Goal: Task Accomplishment & Management: Manage account settings

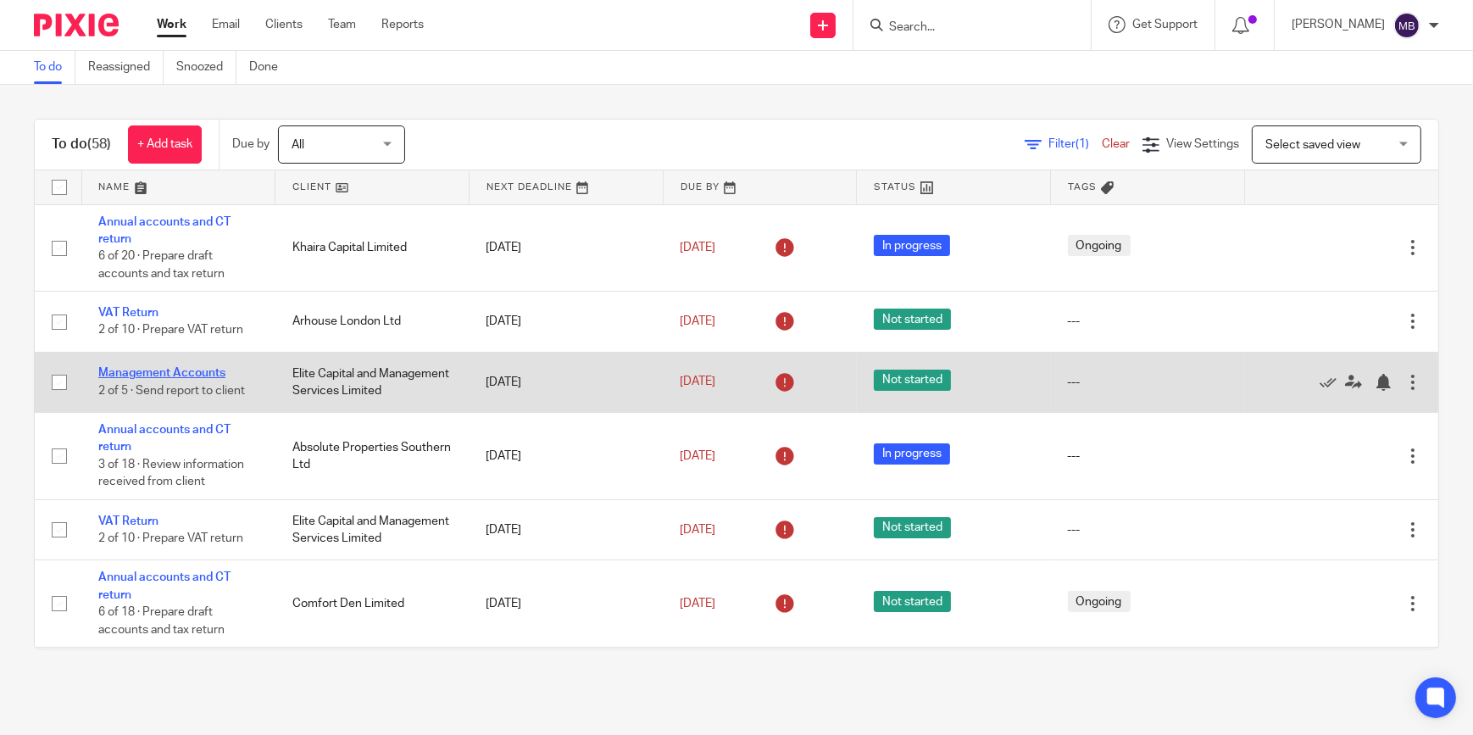
click at [148, 379] on link "Management Accounts" at bounding box center [161, 373] width 127 height 12
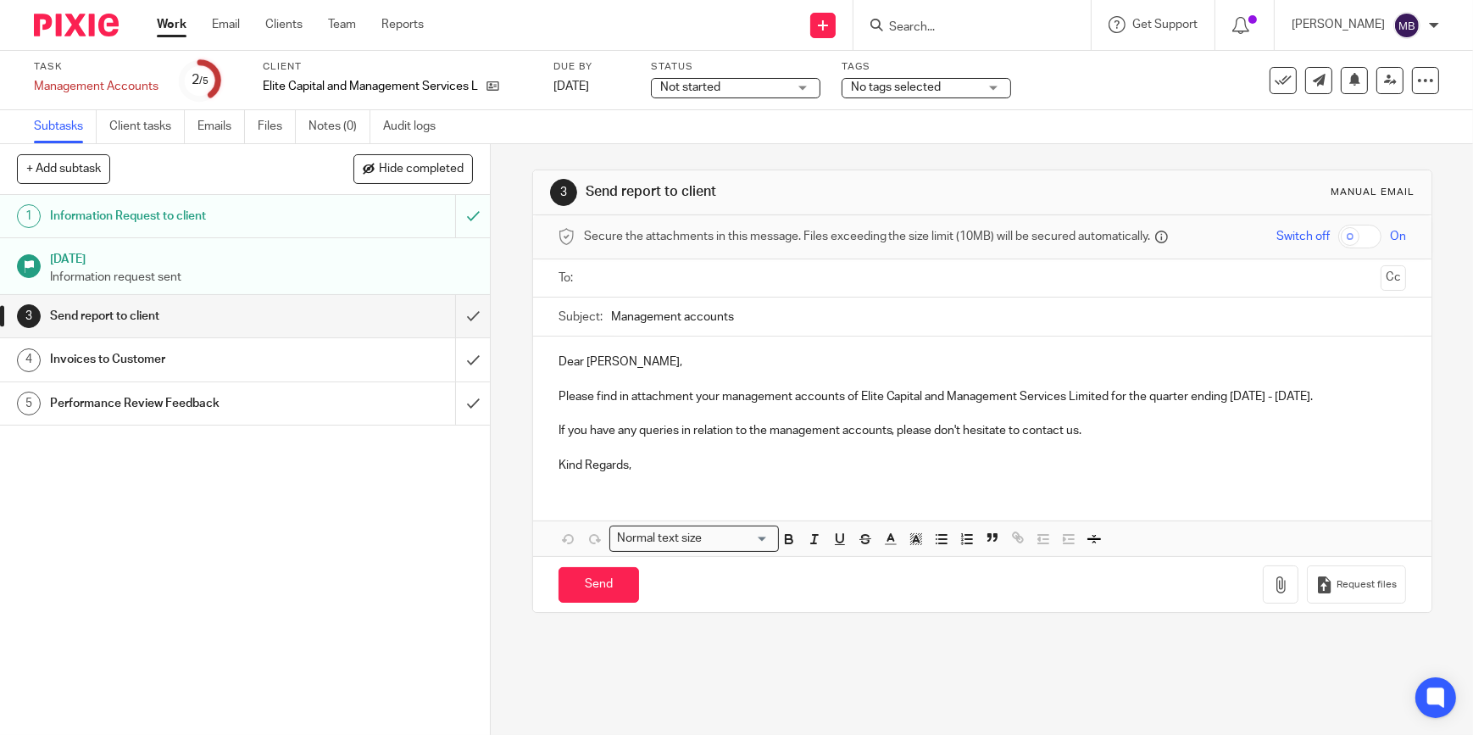
click at [916, 92] on span "No tags selected" at bounding box center [914, 88] width 127 height 18
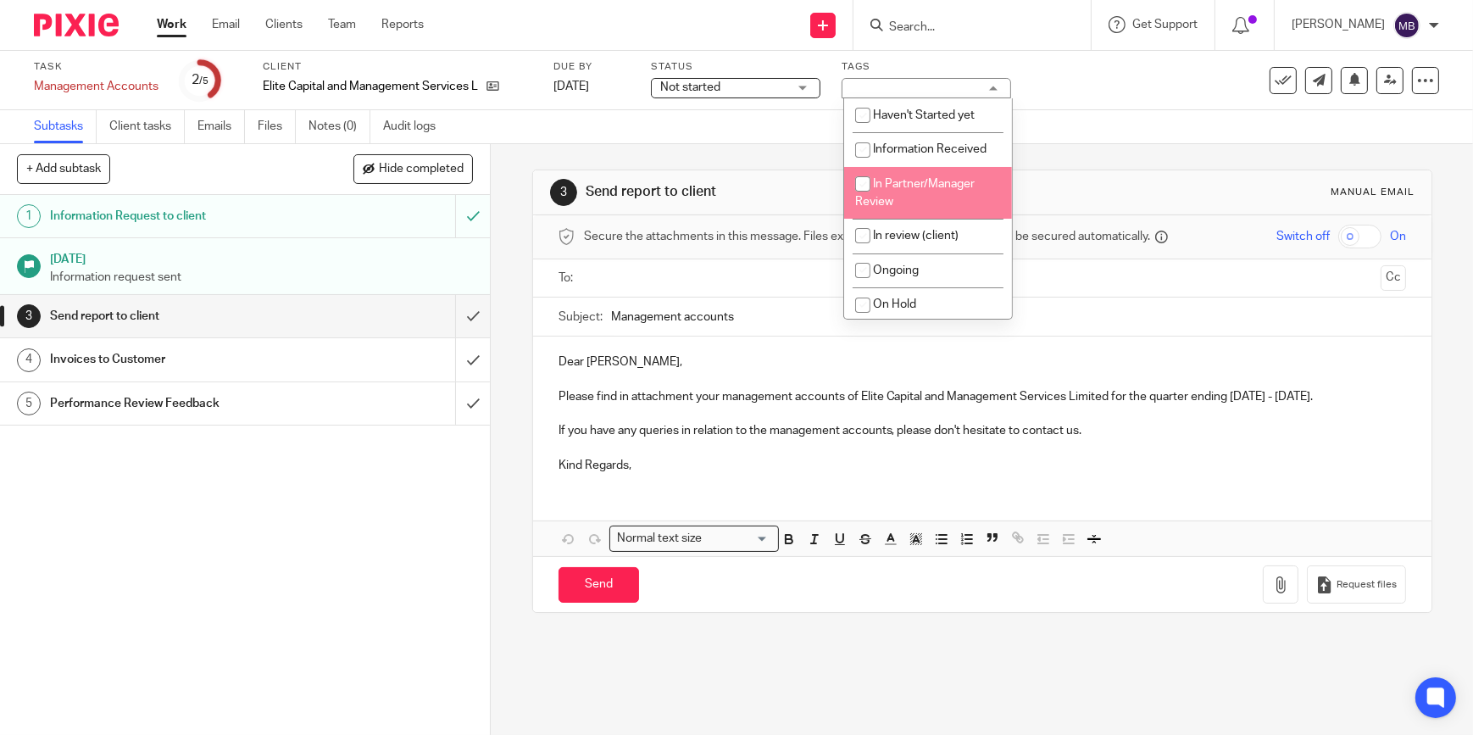
click at [907, 187] on span "In Partner/Manager Review" at bounding box center [915, 193] width 120 height 30
checkbox input "true"
click at [766, 132] on div "Subtasks Client tasks Emails Files Notes (0) Audit logs" at bounding box center [736, 127] width 1473 height 34
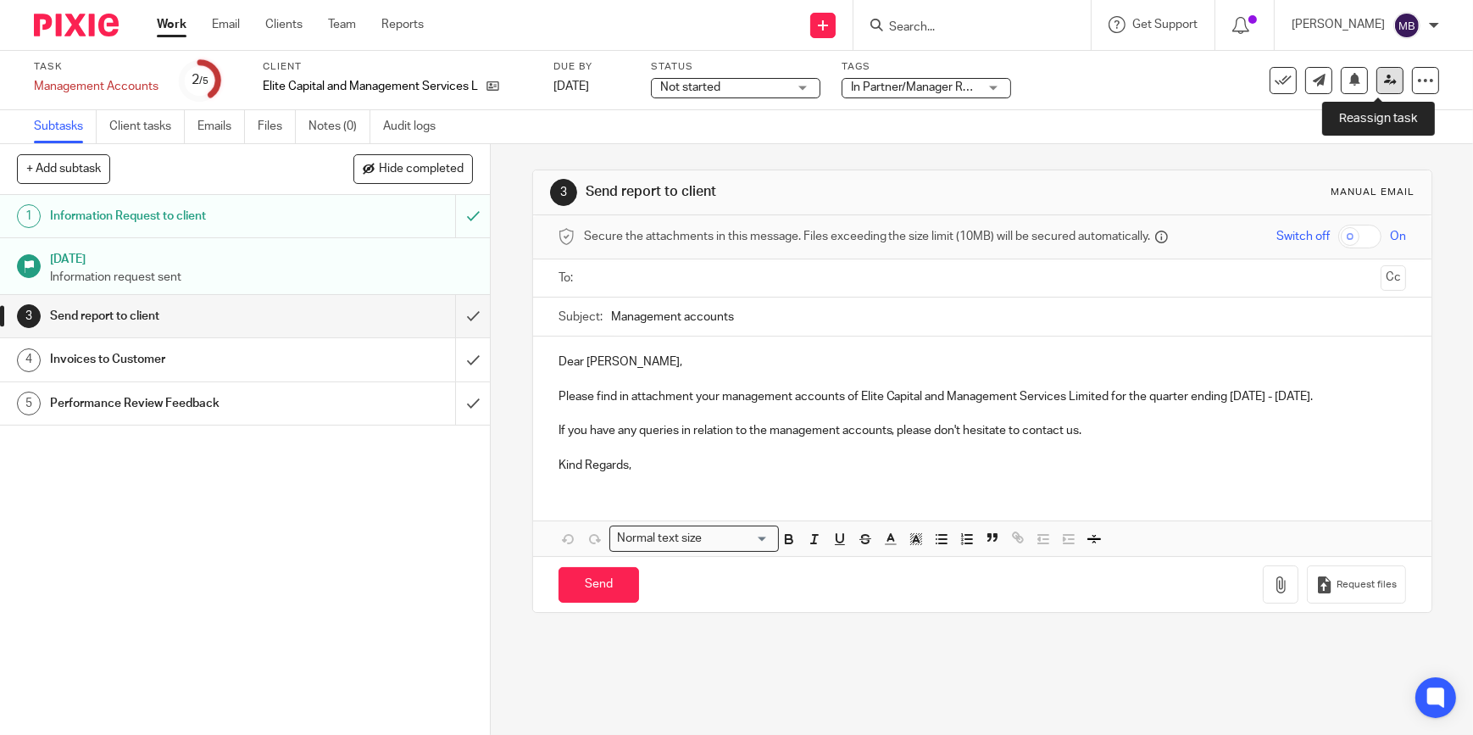
click at [1384, 84] on icon at bounding box center [1390, 80] width 13 height 13
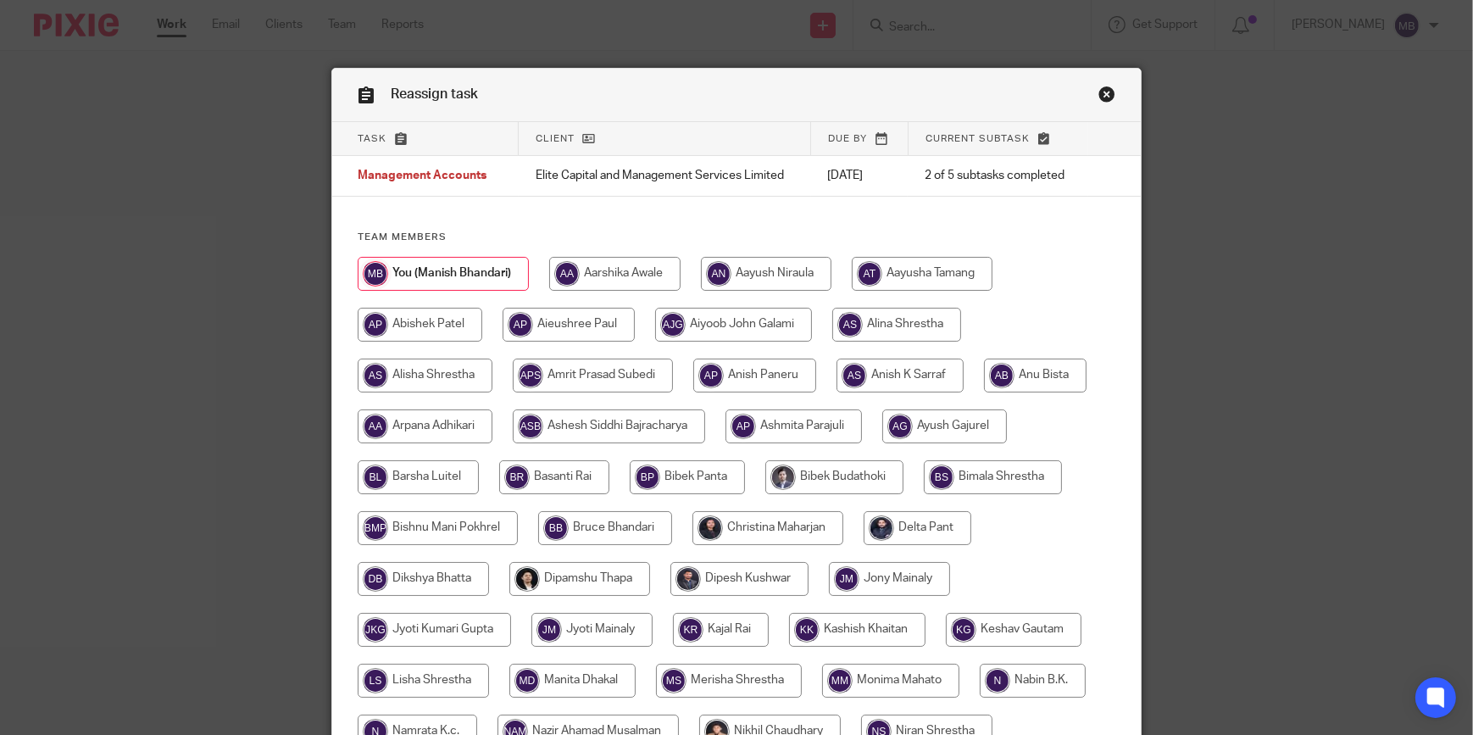
drag, startPoint x: 744, startPoint y: 511, endPoint x: 770, endPoint y: 525, distance: 28.8
click at [744, 512] on input "radio" at bounding box center [768, 528] width 151 height 34
radio input "true"
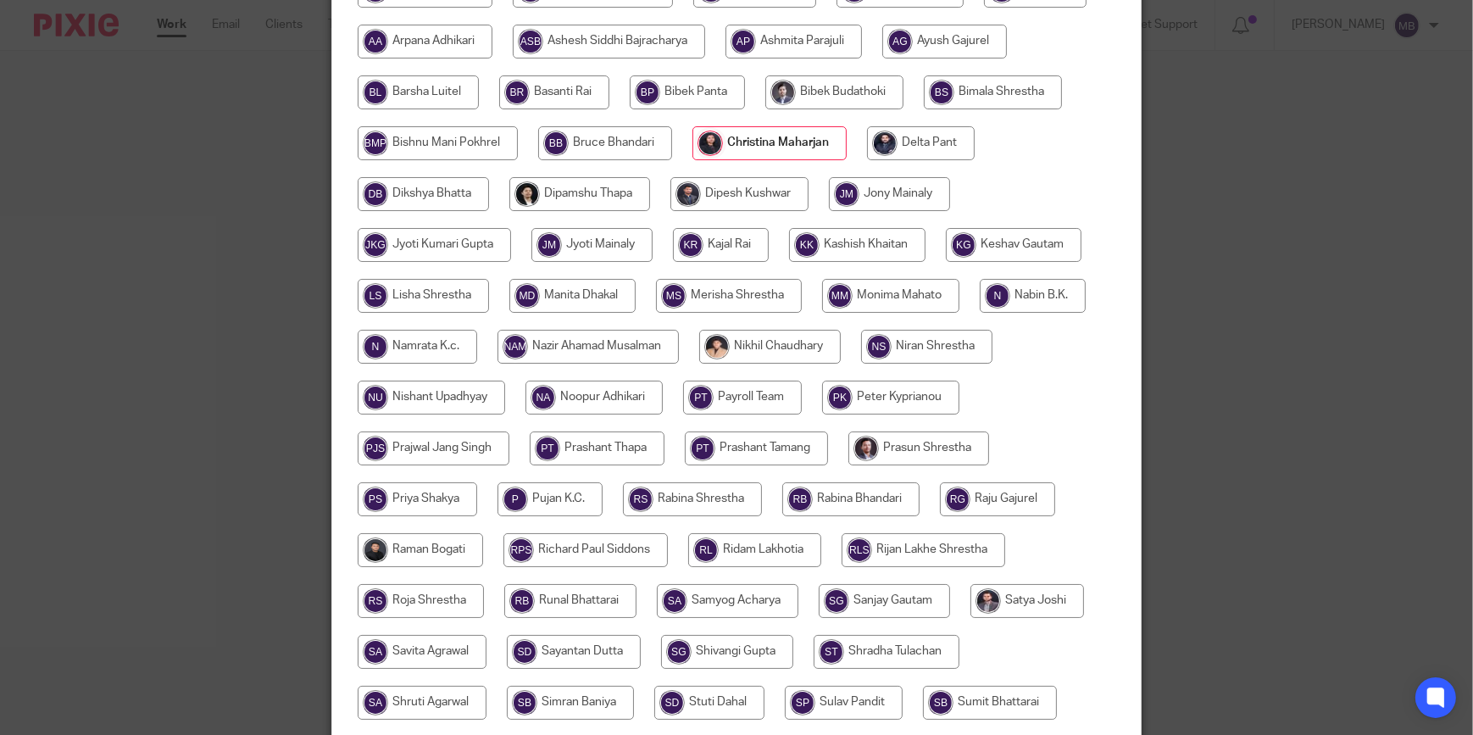
scroll to position [678, 0]
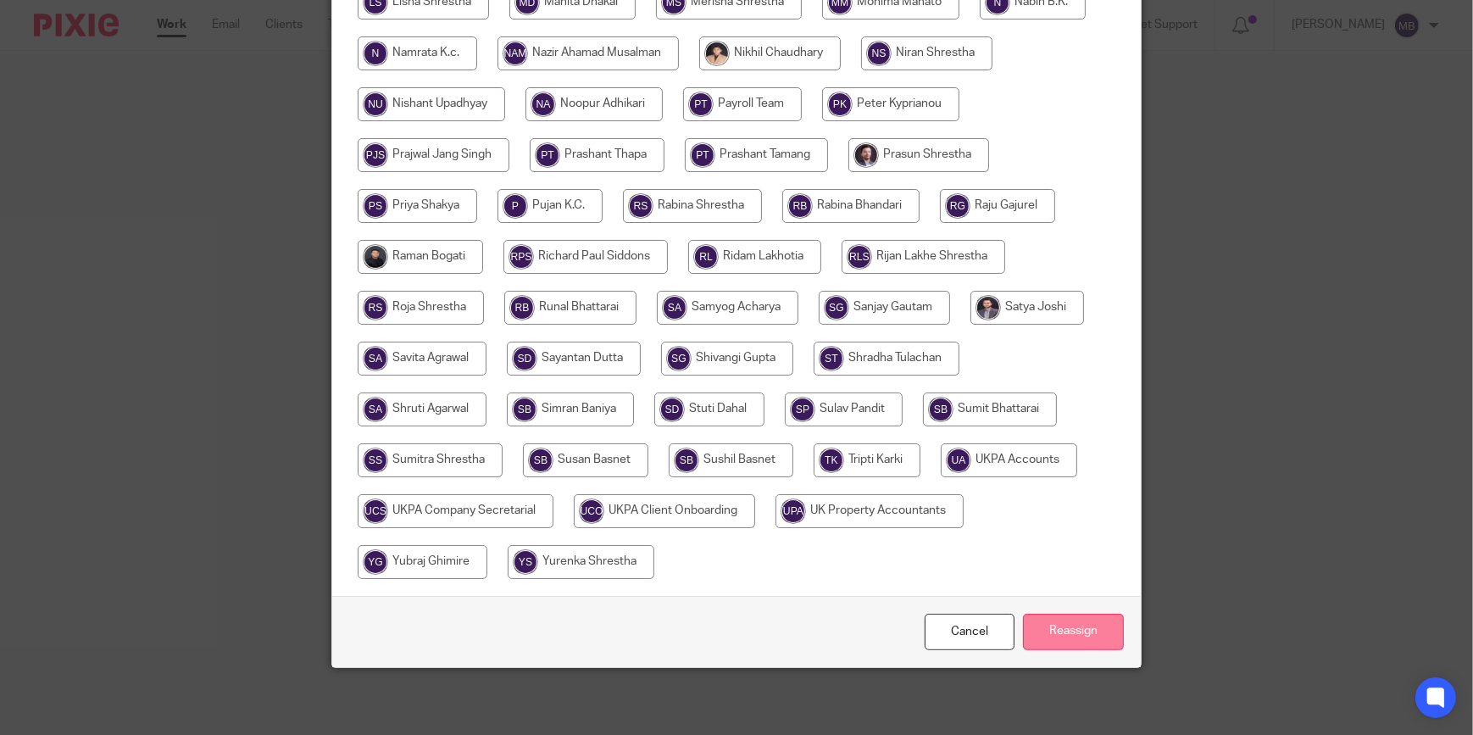
click at [1035, 627] on input "Reassign" at bounding box center [1073, 632] width 101 height 36
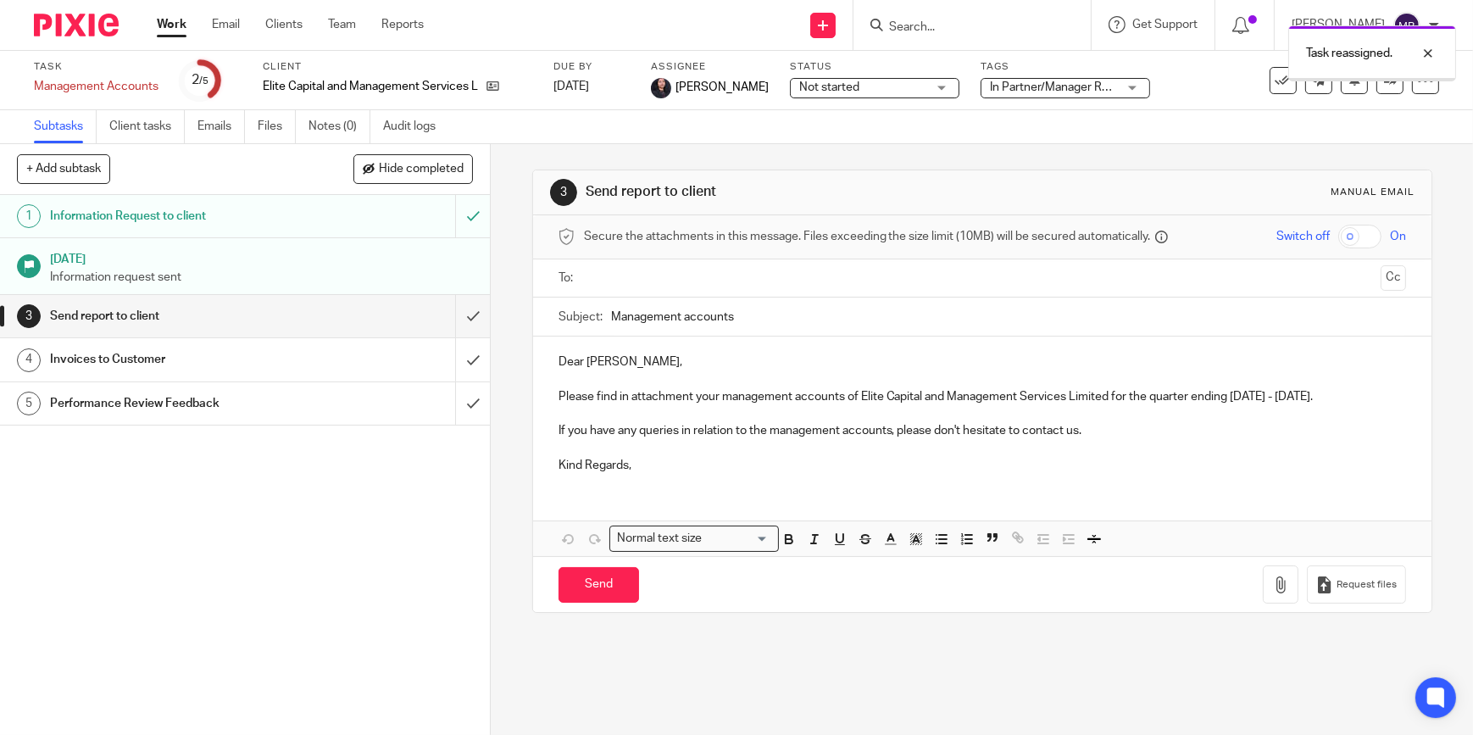
click at [80, 30] on img at bounding box center [76, 25] width 85 height 23
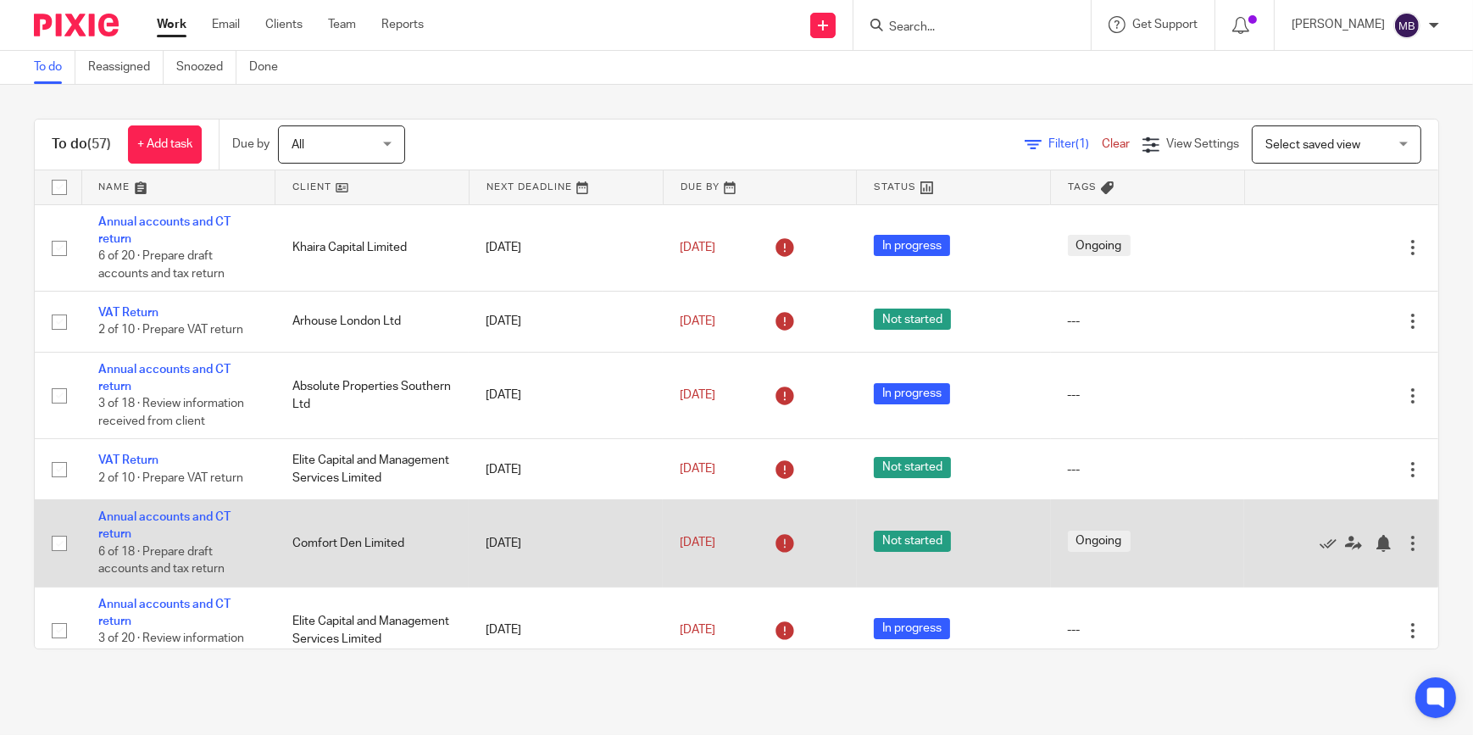
click at [132, 462] on link "VAT Return" at bounding box center [128, 460] width 60 height 12
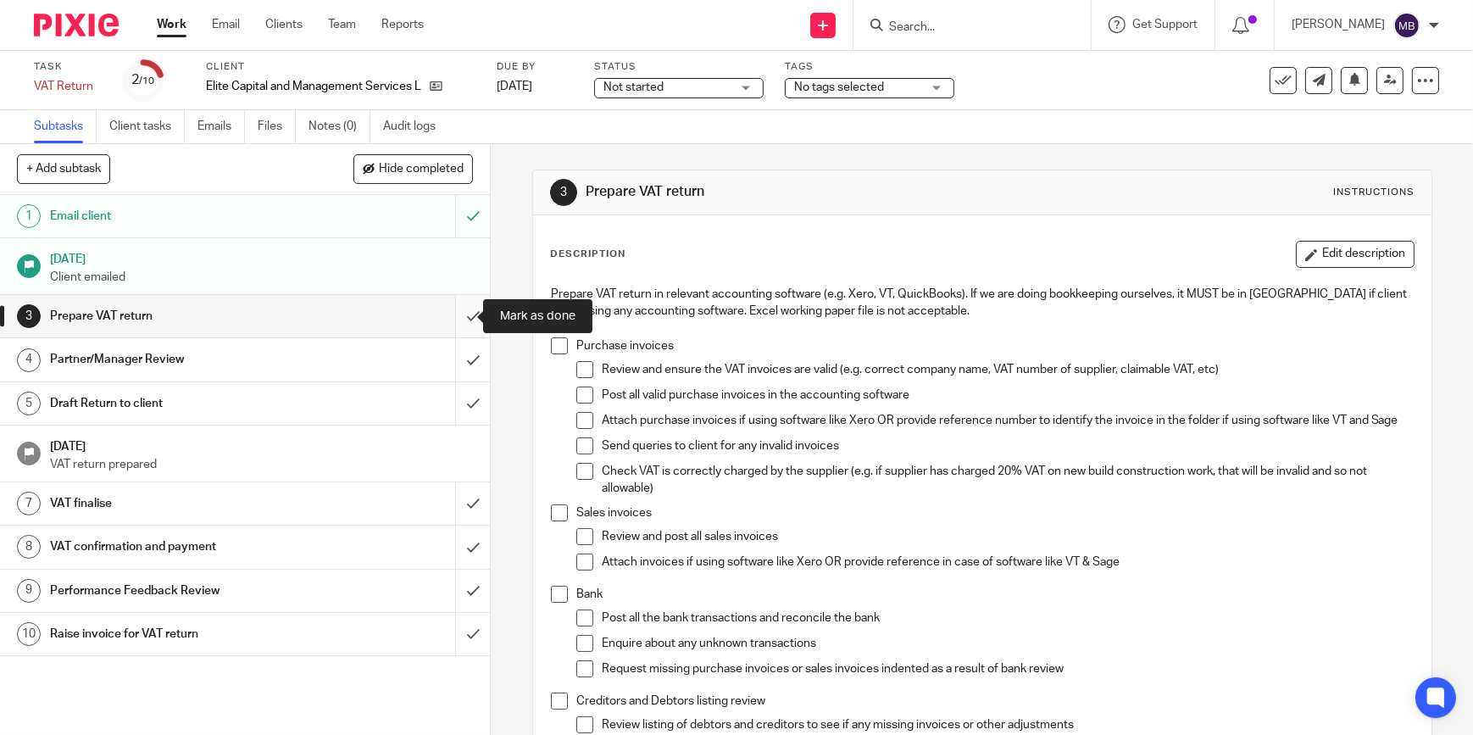
click at [459, 315] on input "submit" at bounding box center [245, 316] width 490 height 42
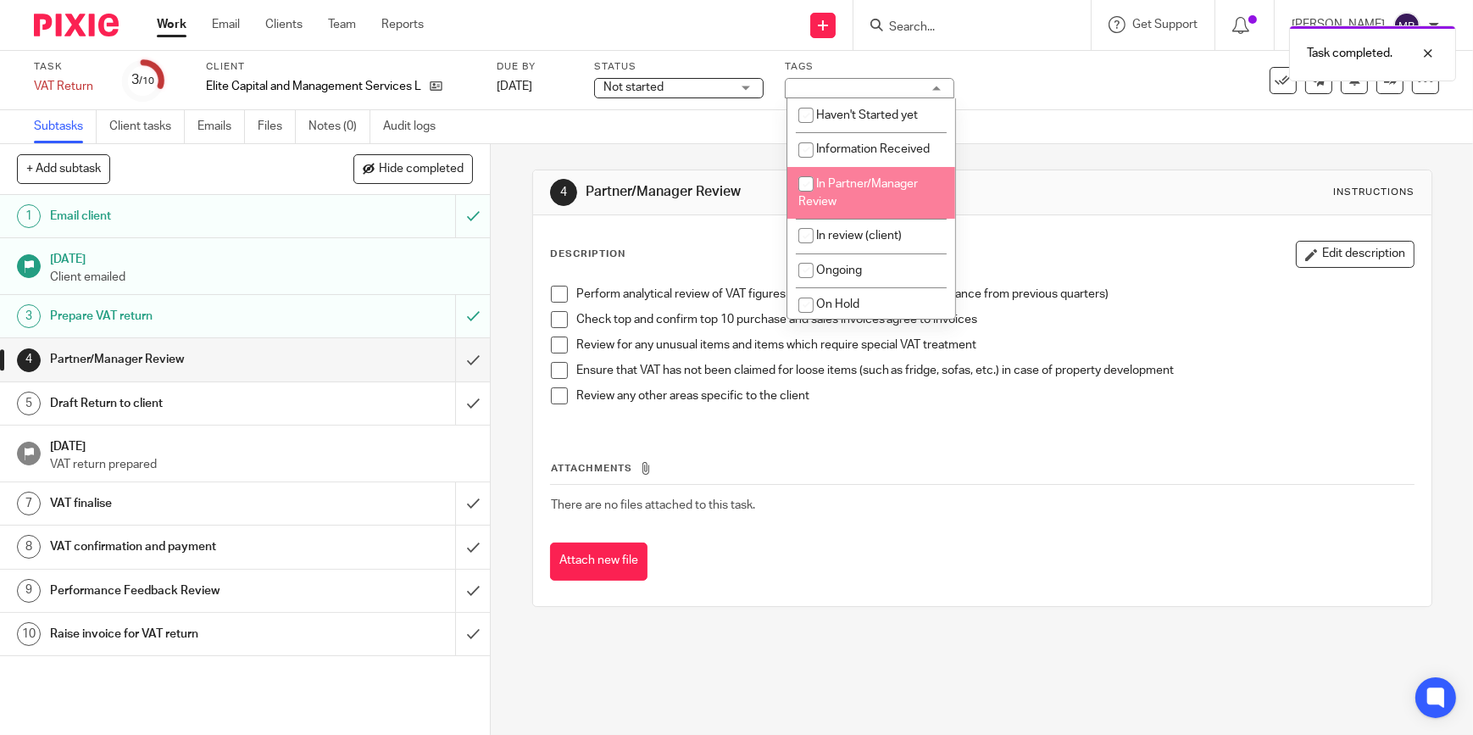
click at [881, 195] on li "In Partner/Manager Review" at bounding box center [871, 193] width 168 height 52
checkbox input "true"
click at [1054, 136] on div "Subtasks Client tasks Emails Files Notes (0) Audit logs" at bounding box center [736, 127] width 1473 height 34
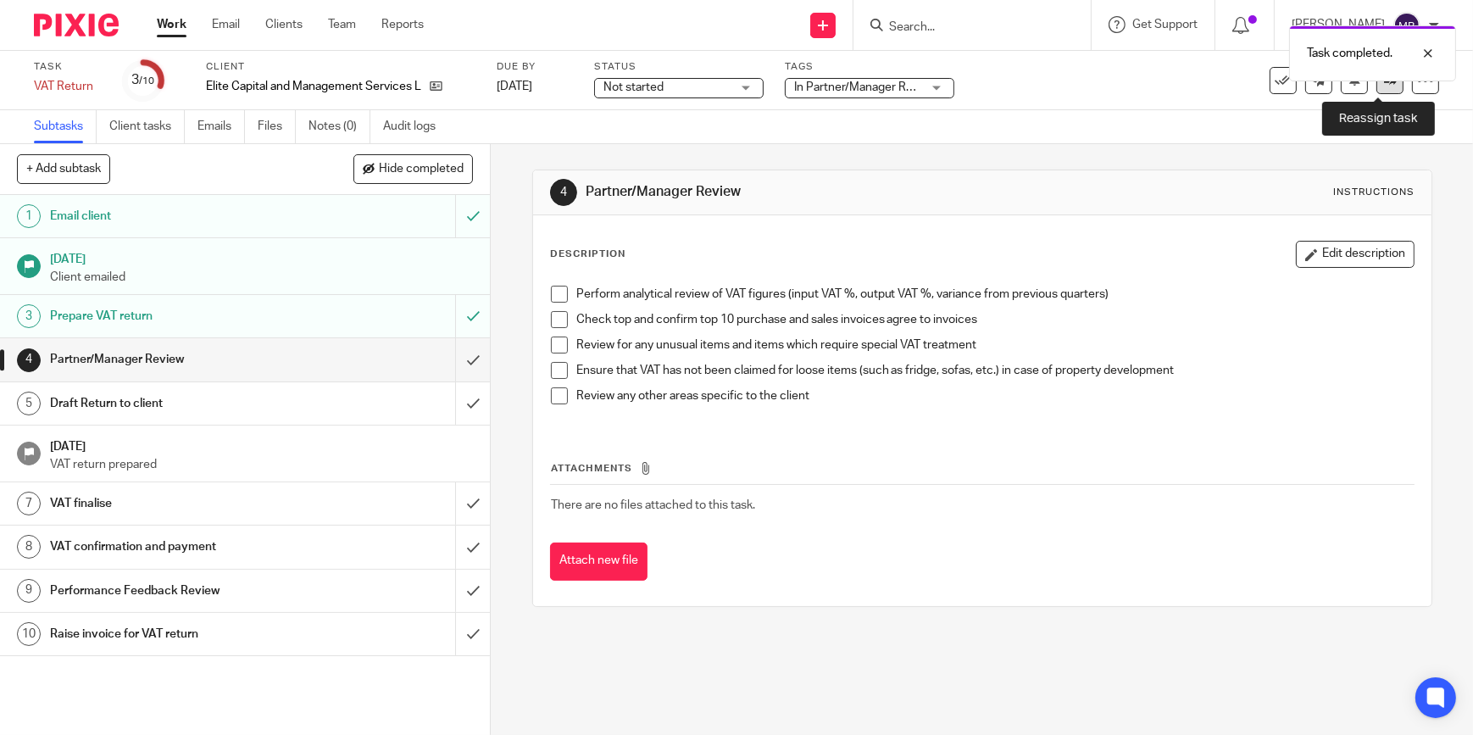
click at [1377, 87] on link at bounding box center [1390, 80] width 27 height 27
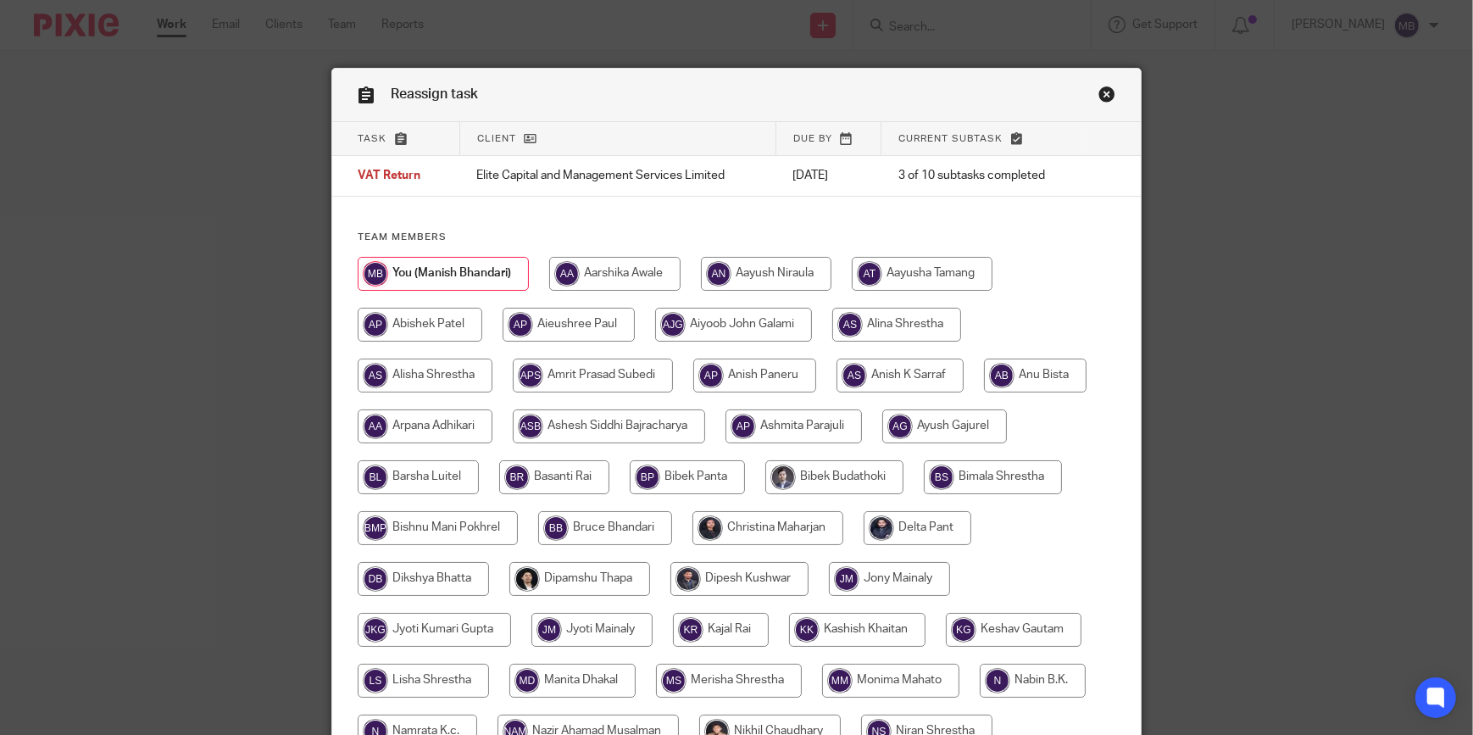
click at [1100, 99] on link "Close this dialog window" at bounding box center [1107, 97] width 17 height 23
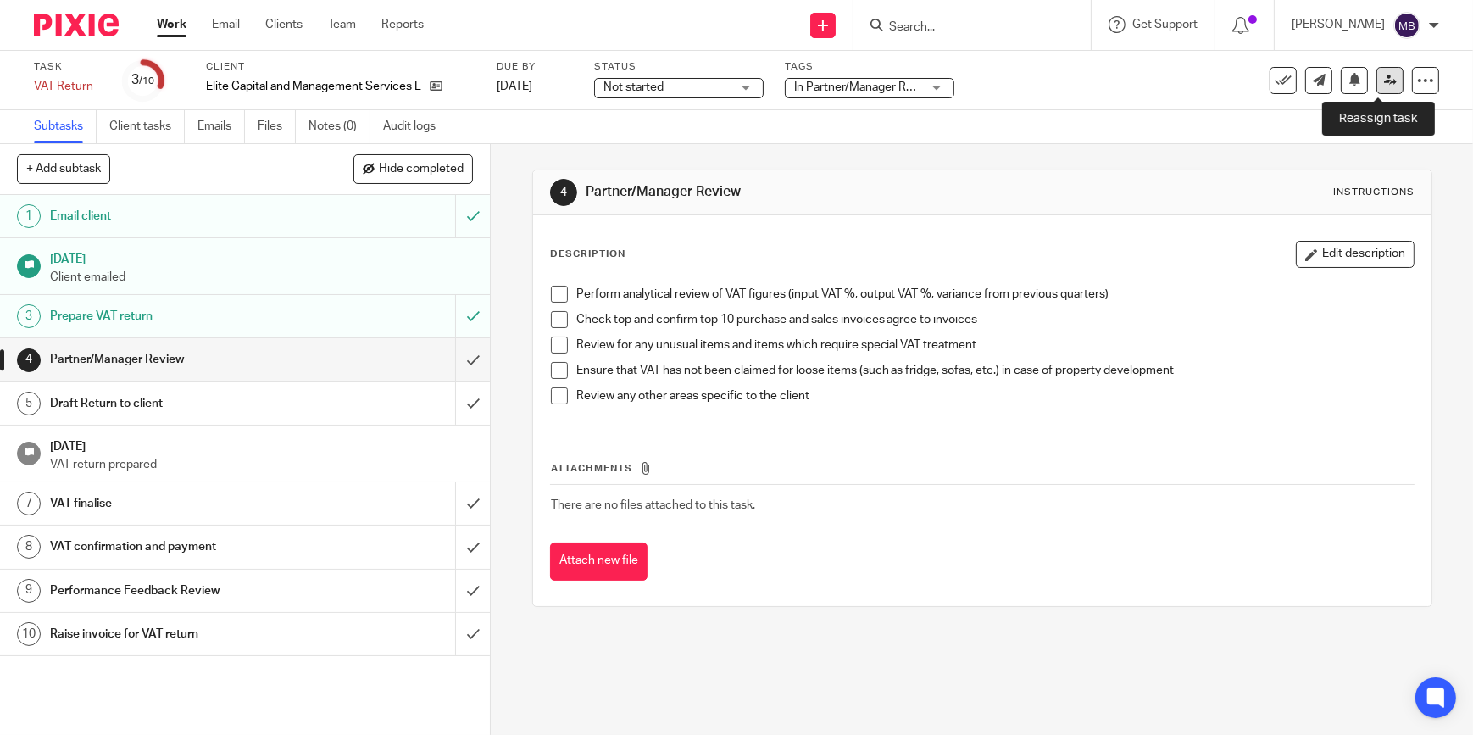
click at [1384, 85] on icon at bounding box center [1390, 80] width 13 height 13
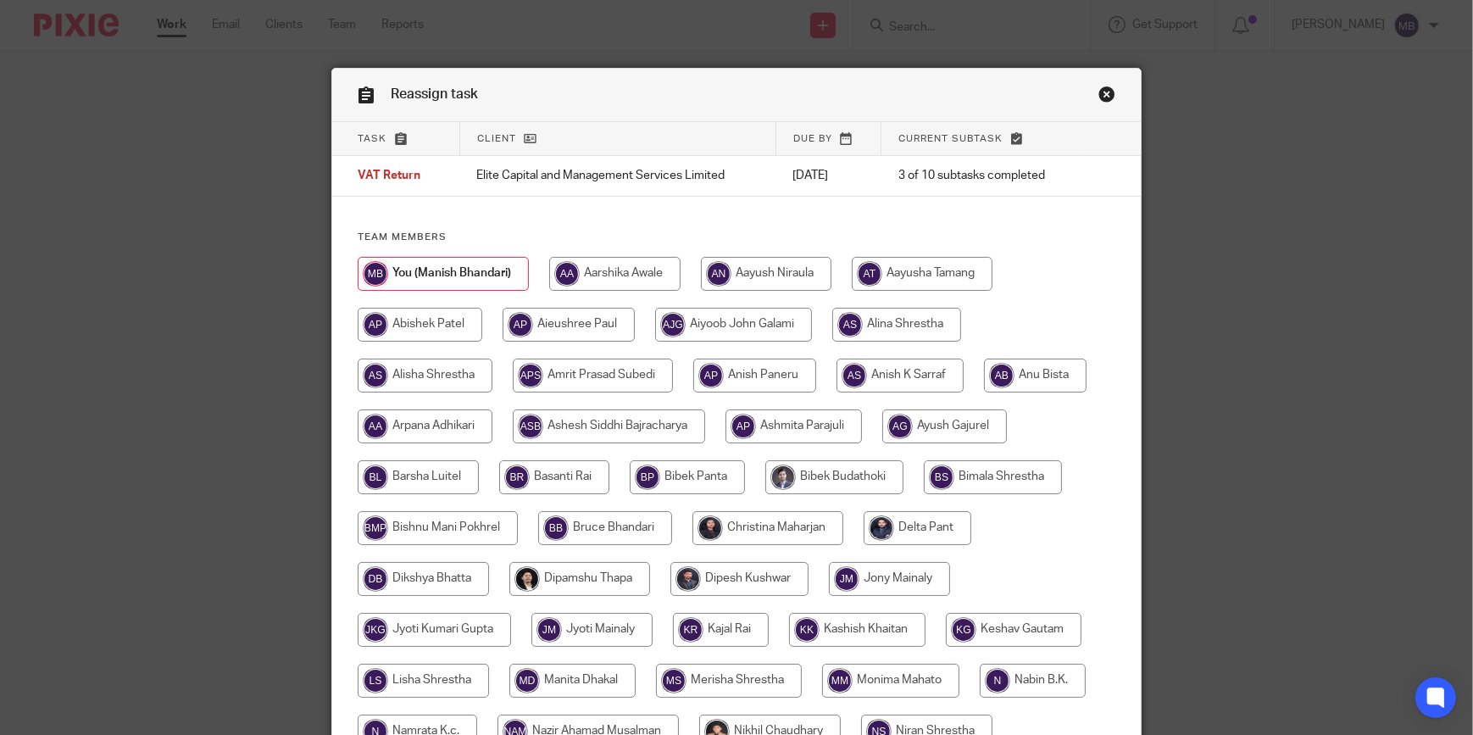
click at [786, 534] on input "radio" at bounding box center [768, 528] width 151 height 34
radio input "true"
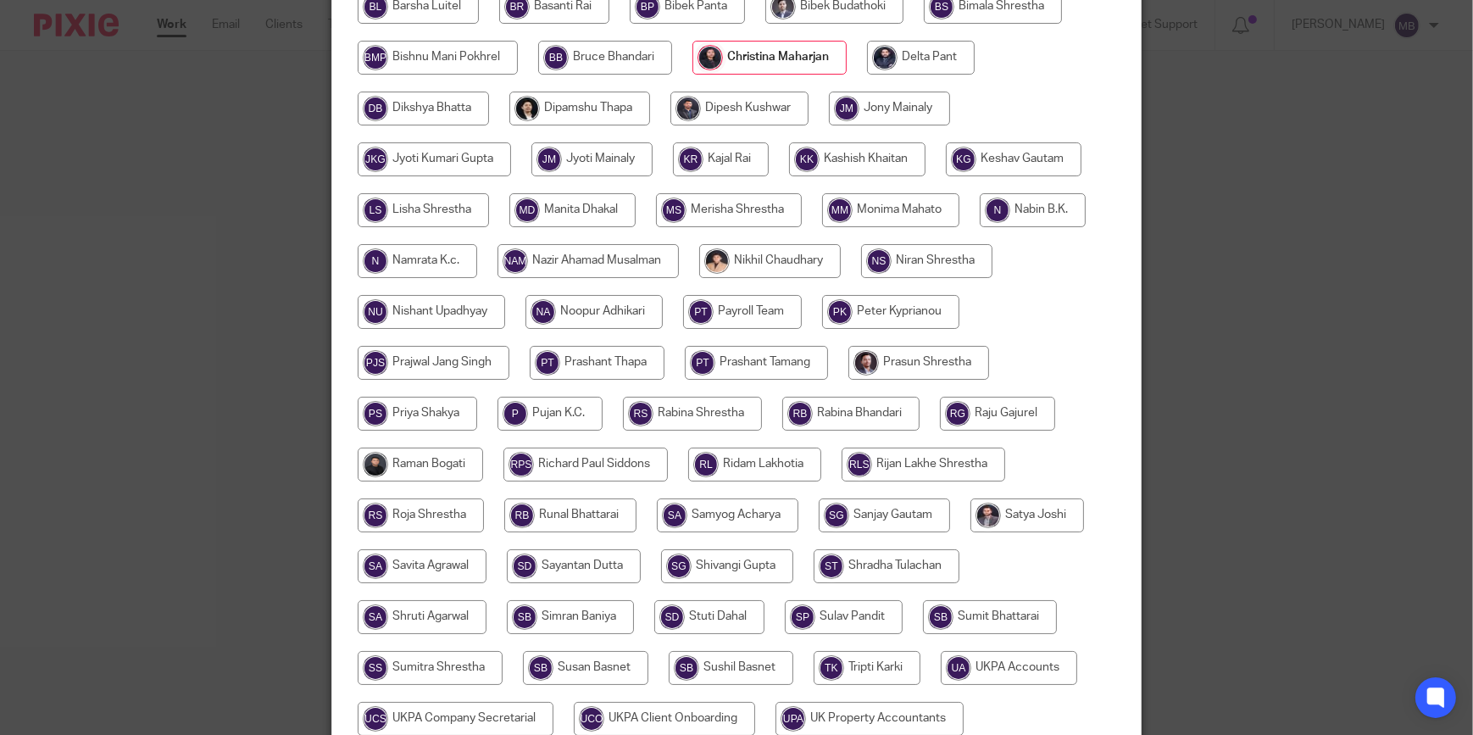
scroll to position [616, 0]
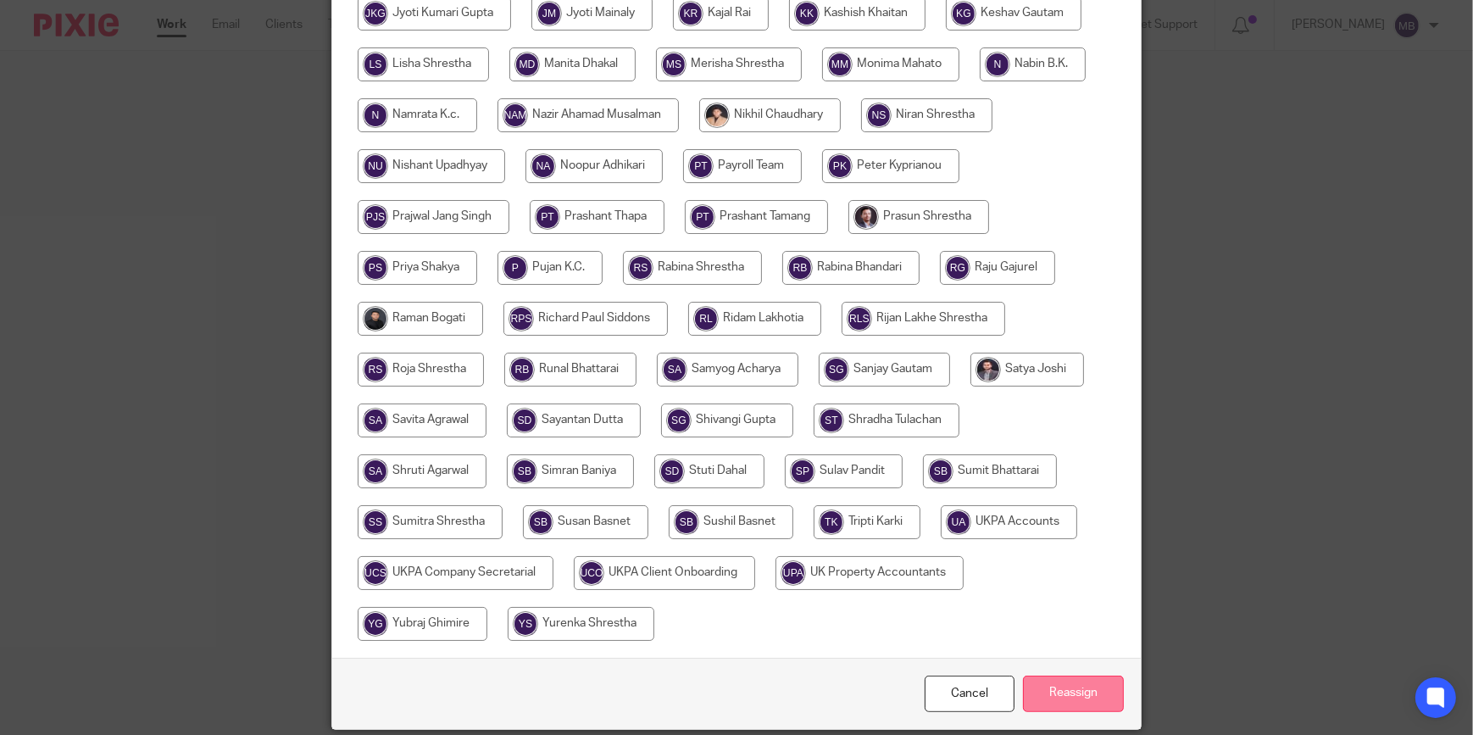
click at [1074, 681] on input "Reassign" at bounding box center [1073, 694] width 101 height 36
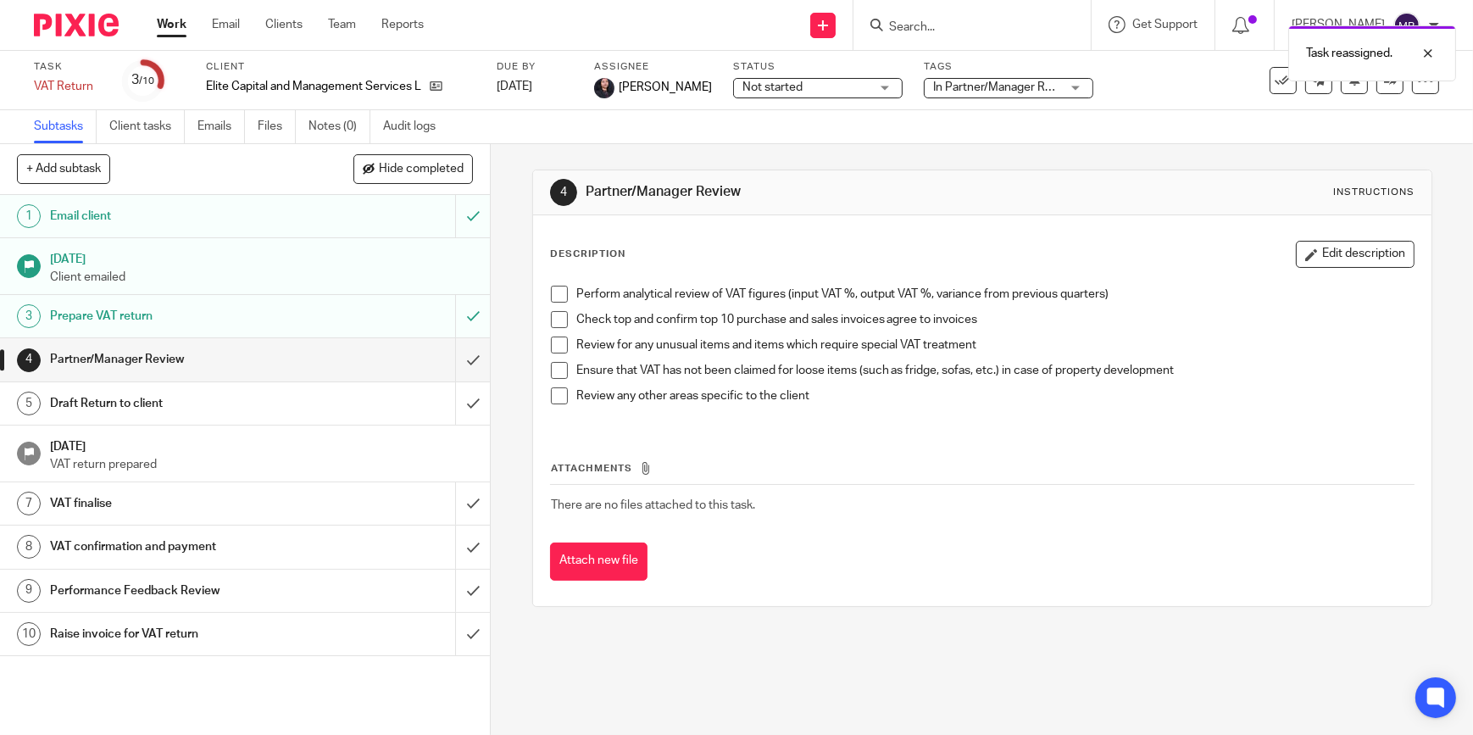
click at [80, 32] on img at bounding box center [76, 25] width 85 height 23
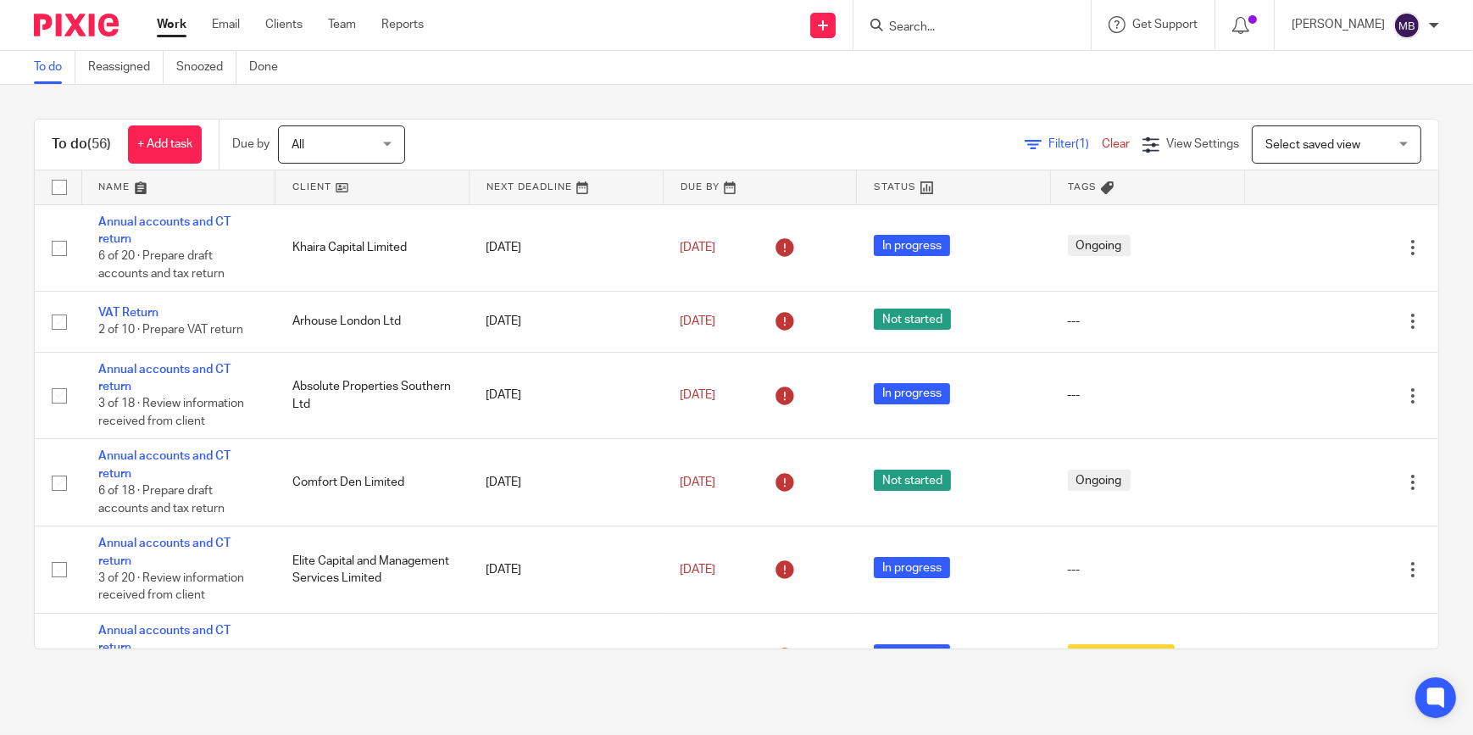
click at [65, 25] on img at bounding box center [76, 25] width 85 height 23
click at [919, 30] on input "Search" at bounding box center [964, 27] width 153 height 15
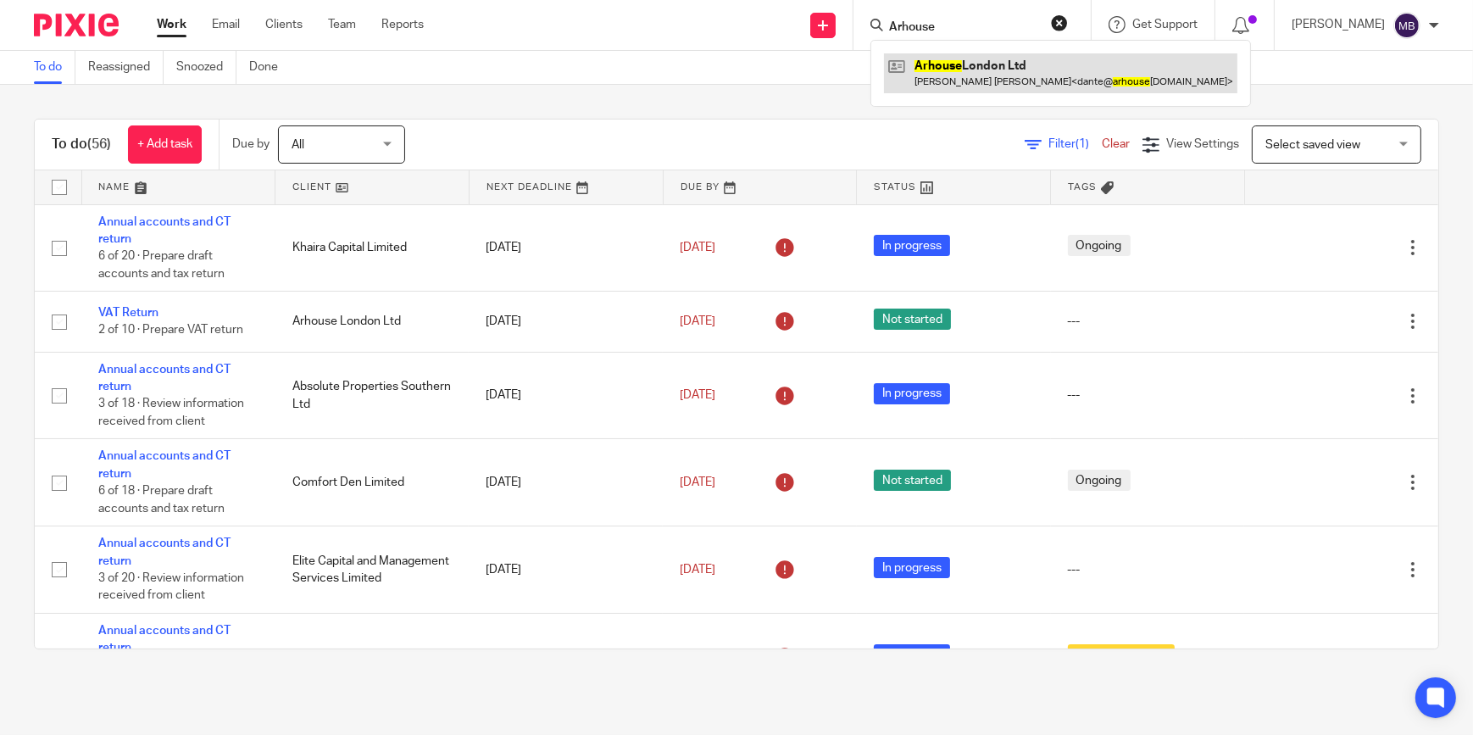
type input "Arhouse"
click at [988, 64] on link at bounding box center [1060, 72] width 353 height 39
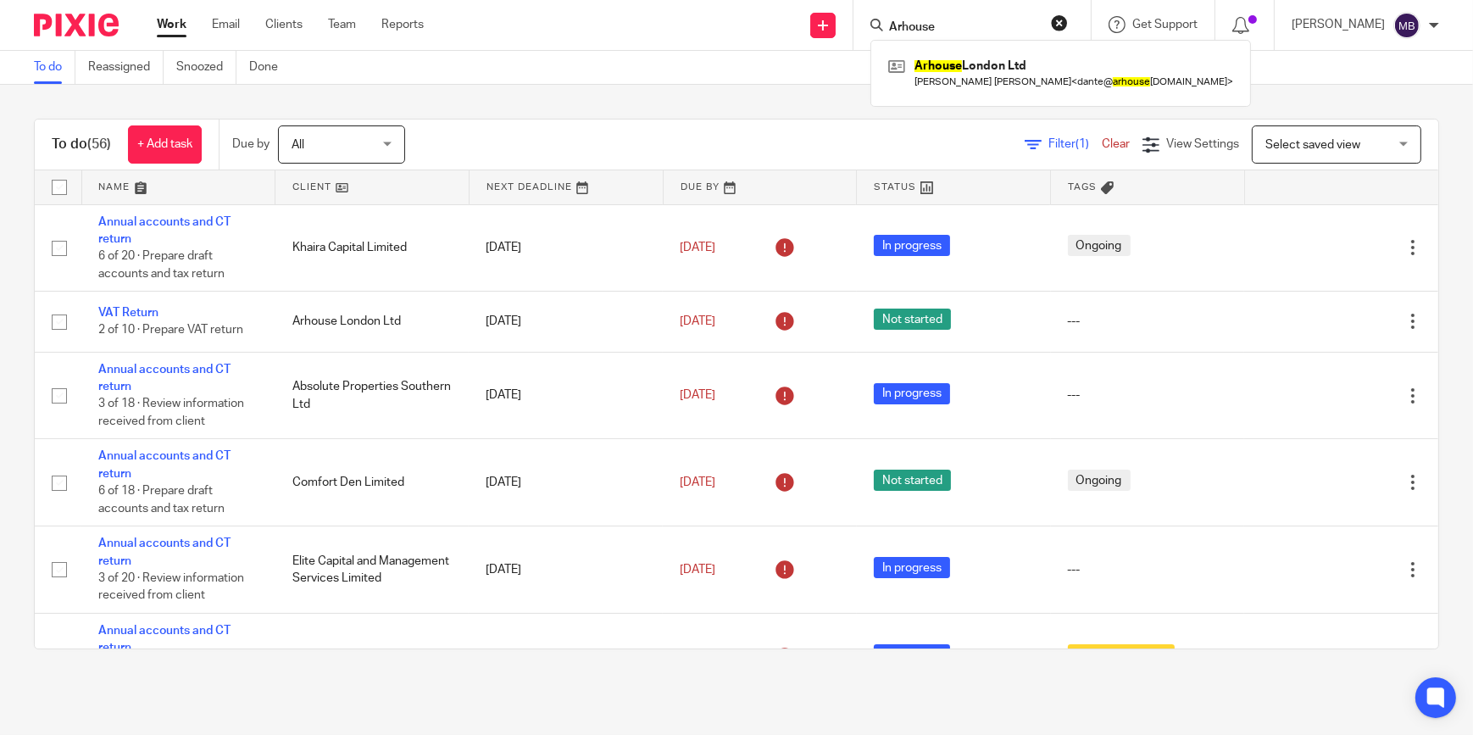
drag, startPoint x: 109, startPoint y: 34, endPoint x: 136, endPoint y: 34, distance: 26.3
click at [109, 34] on img at bounding box center [76, 25] width 85 height 23
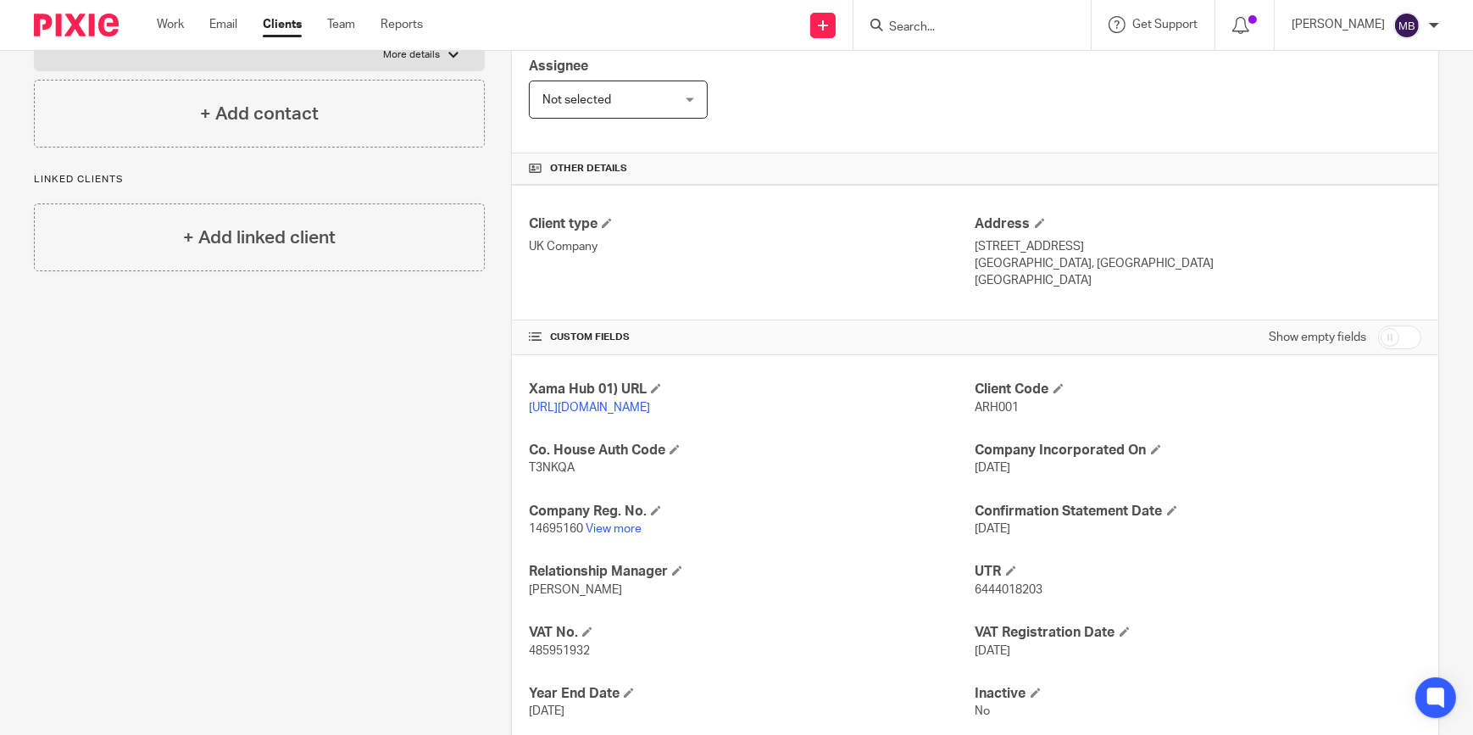
scroll to position [385, 0]
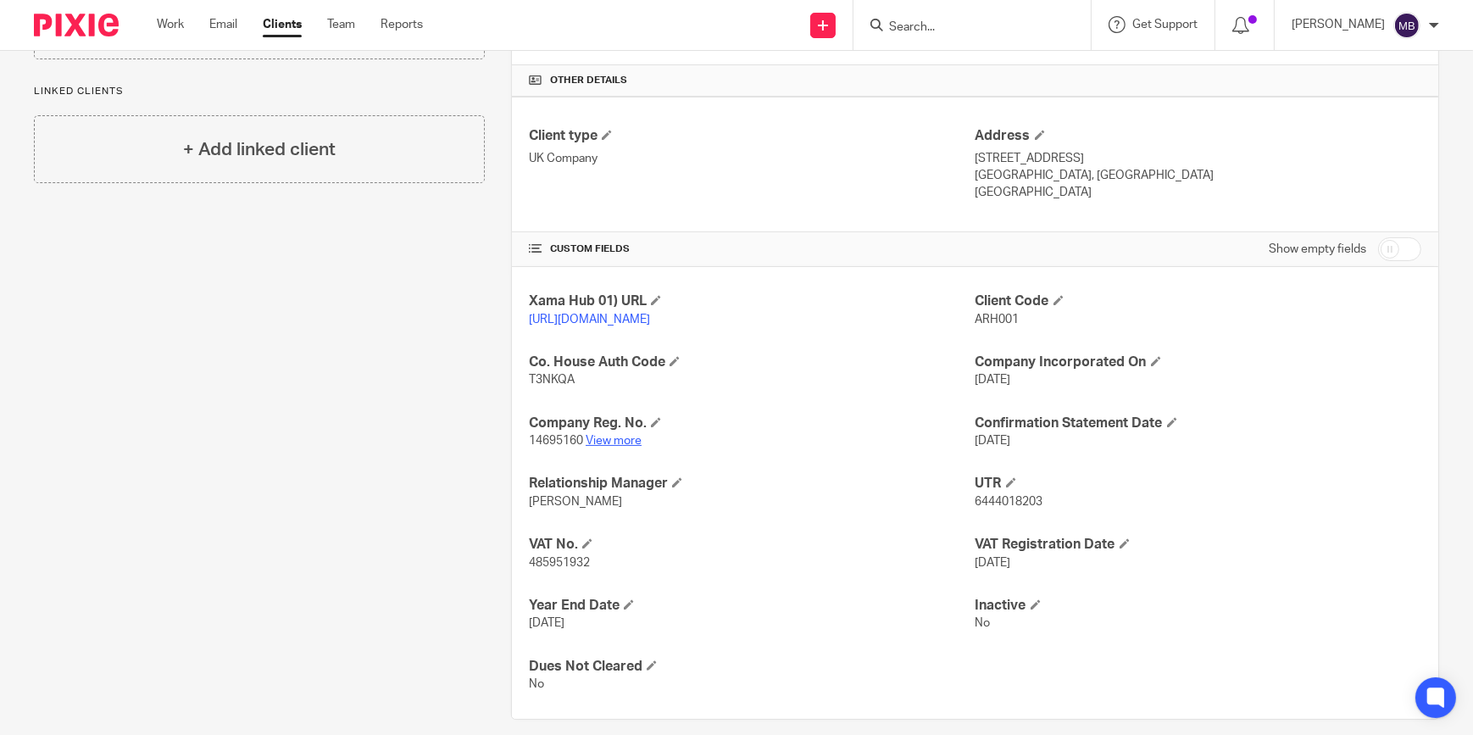
click at [615, 447] on link "View more" at bounding box center [614, 441] width 56 height 12
